Goal: Find specific page/section: Find specific page/section

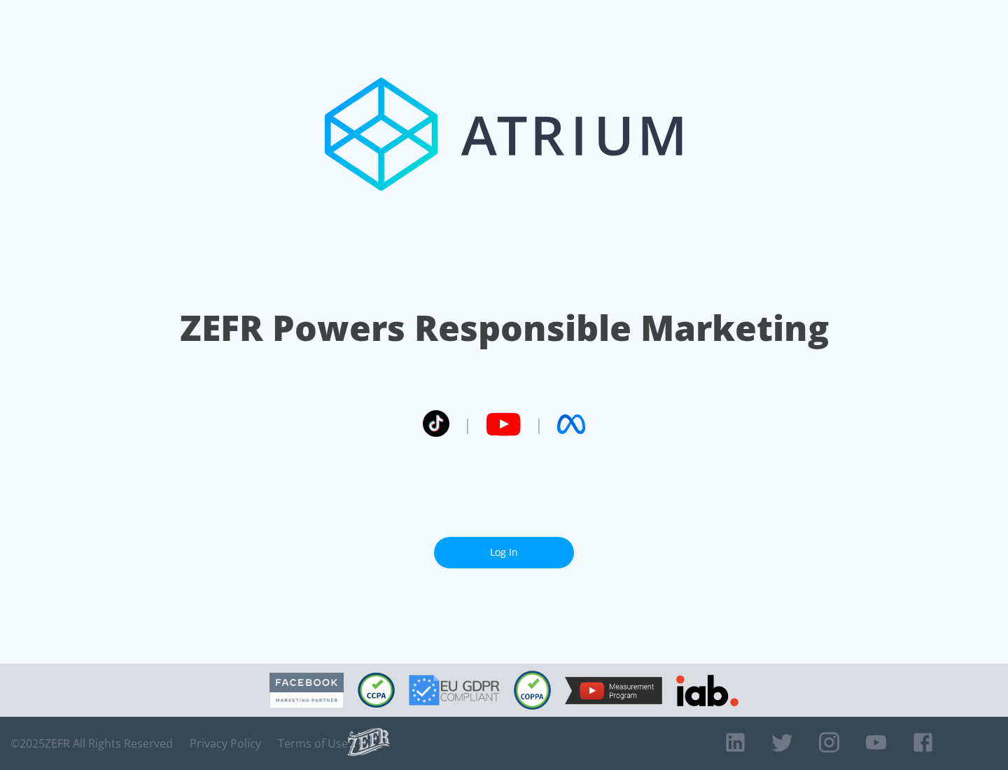
click at [504, 547] on link "Log In" at bounding box center [504, 553] width 140 height 32
